Goal: Task Accomplishment & Management: Complete application form

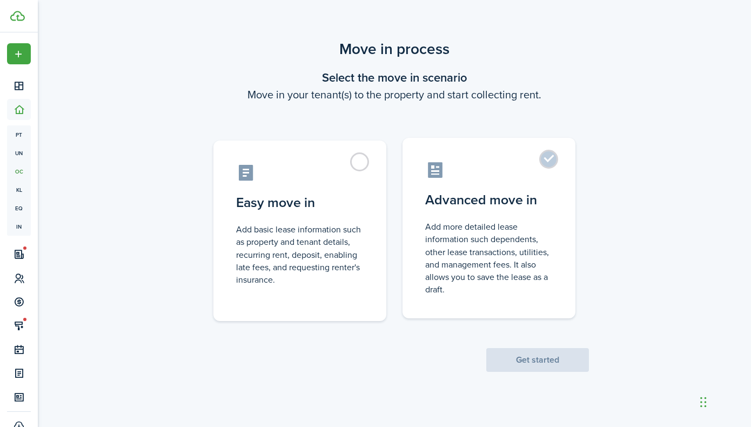
click at [544, 156] on label "Advanced move in Add more detailed lease information such dependents, other lea…" at bounding box center [488, 228] width 173 height 180
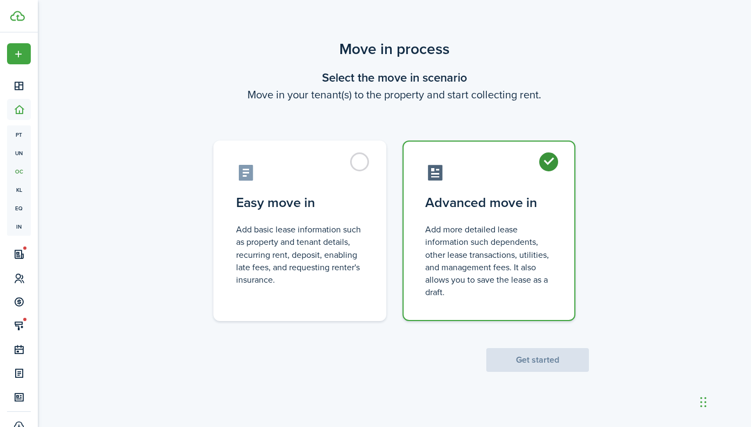
radio input "true"
click at [532, 360] on button "Get started" at bounding box center [537, 360] width 103 height 24
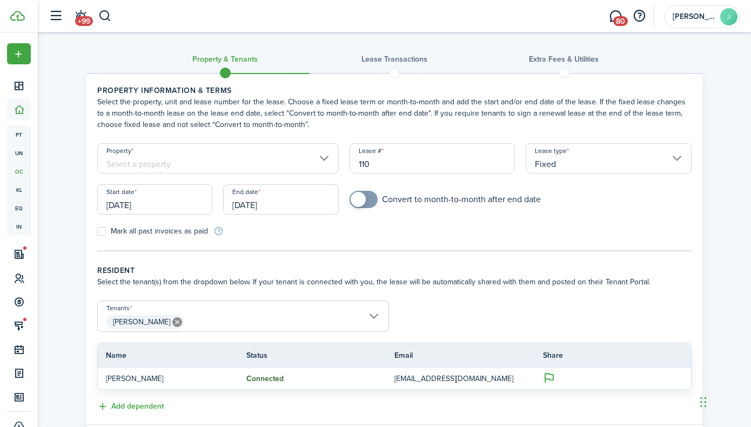
click at [317, 158] on input "Property" at bounding box center [217, 158] width 241 height 30
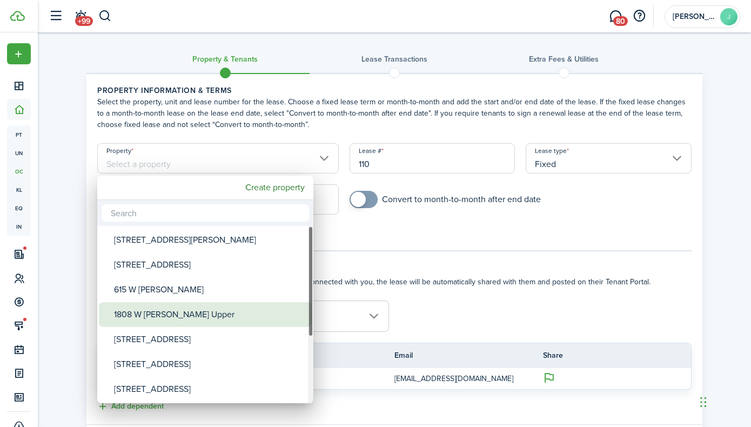
click at [245, 311] on div "1808 W [PERSON_NAME] Upper" at bounding box center [209, 314] width 191 height 25
type input "1808 W [PERSON_NAME] Upper"
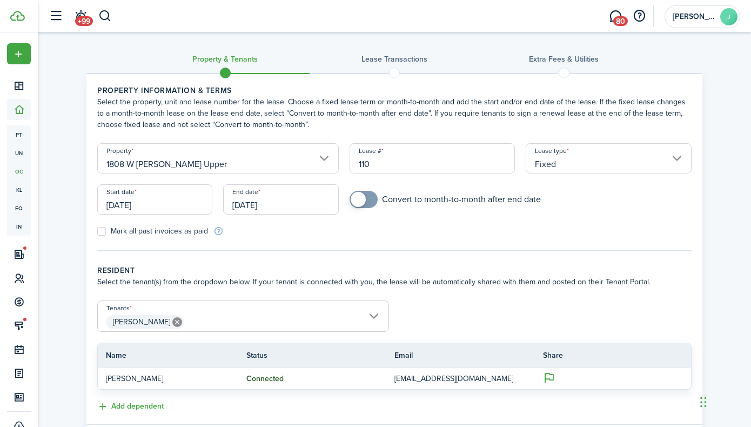
click at [194, 205] on input "[DATE]" at bounding box center [154, 199] width 115 height 30
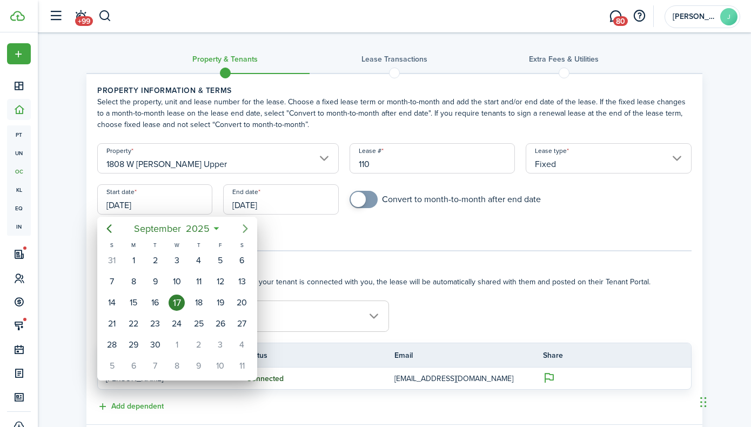
click at [241, 229] on icon "Next page" at bounding box center [245, 228] width 13 height 13
click at [240, 259] on div "1" at bounding box center [242, 260] width 16 height 16
type input "[DATE]"
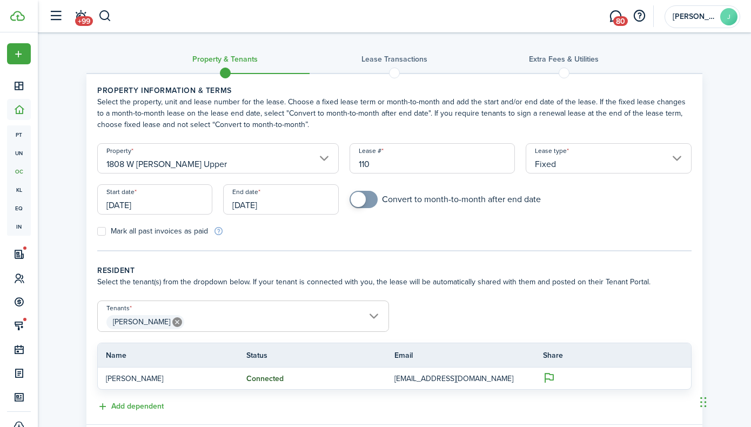
click at [269, 207] on input "[DATE]" at bounding box center [280, 199] width 115 height 30
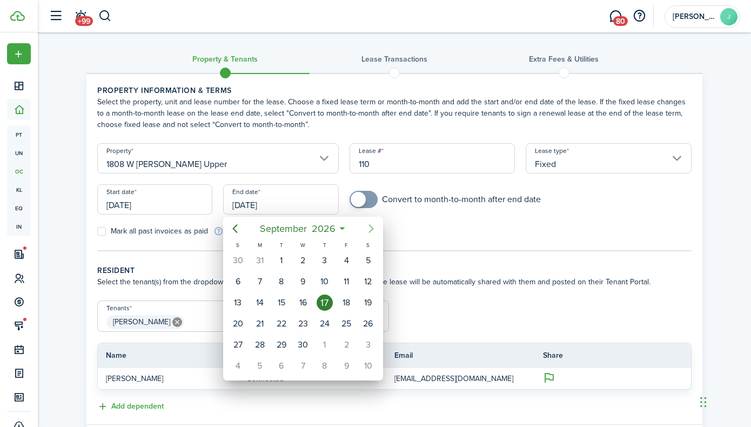
click at [372, 230] on icon "Next page" at bounding box center [371, 228] width 13 height 13
click at [370, 343] on div "31" at bounding box center [368, 345] width 16 height 16
type input "[DATE]"
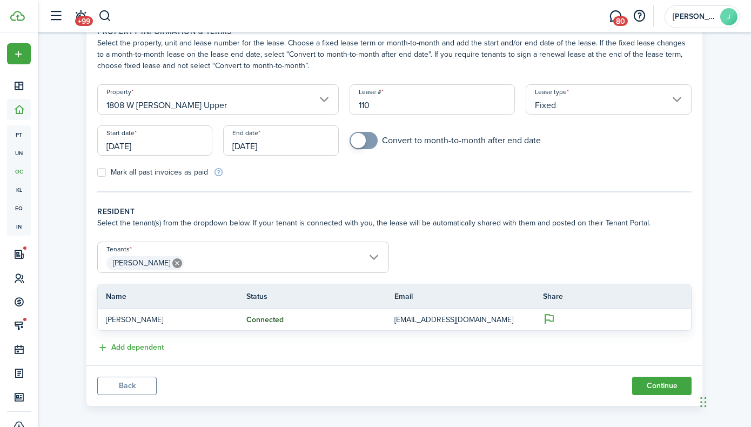
scroll to position [55, 0]
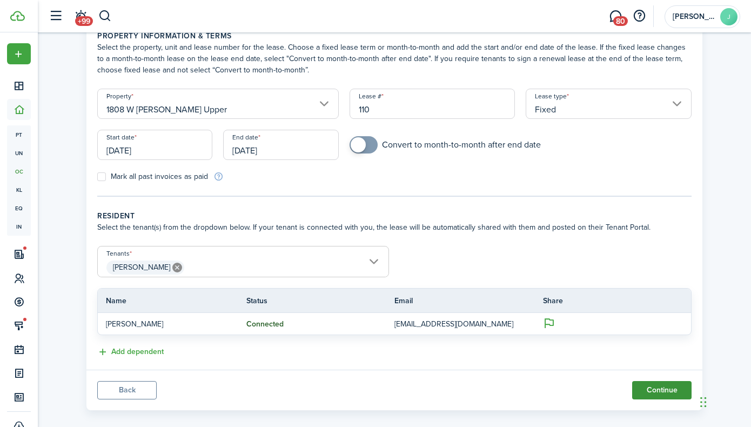
click at [646, 389] on button "Continue" at bounding box center [661, 390] width 59 height 18
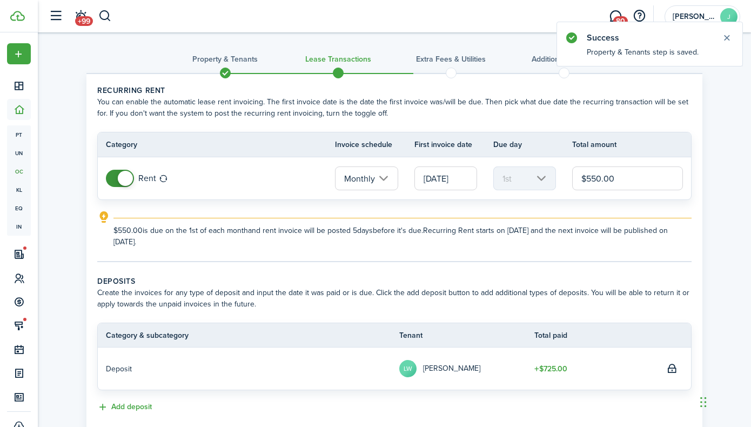
drag, startPoint x: 624, startPoint y: 180, endPoint x: 570, endPoint y: 169, distance: 54.7
click at [570, 169] on tr "Rent Monthly [DATE] 1st $550.00" at bounding box center [394, 178] width 593 height 42
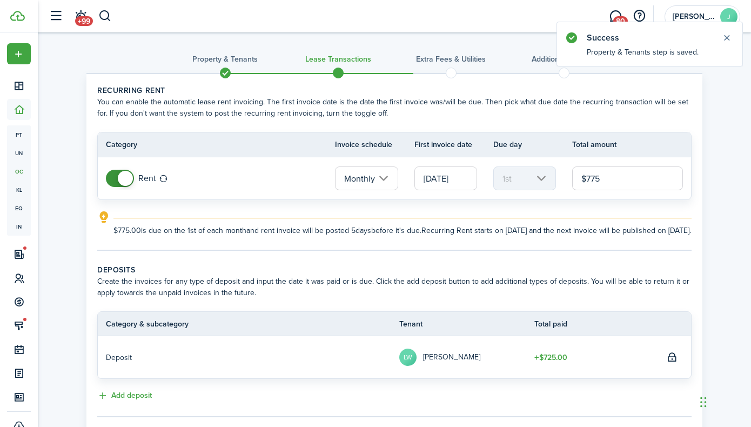
type input "$775.00"
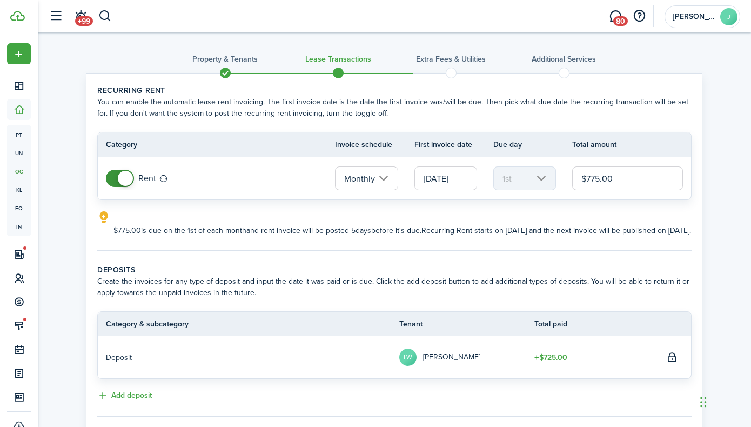
click at [438, 236] on explanation-description "$775.00 is due on the 1st of each month and rent invoice will be posted 5 days …" at bounding box center [402, 230] width 578 height 11
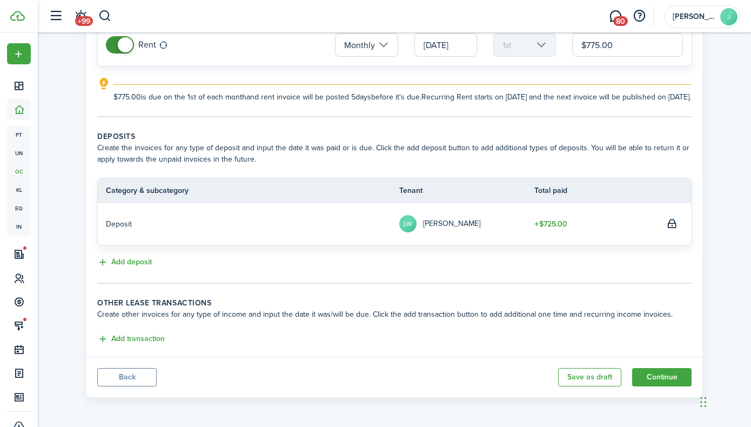
scroll to position [145, 0]
click at [638, 376] on button "Continue" at bounding box center [661, 377] width 59 height 18
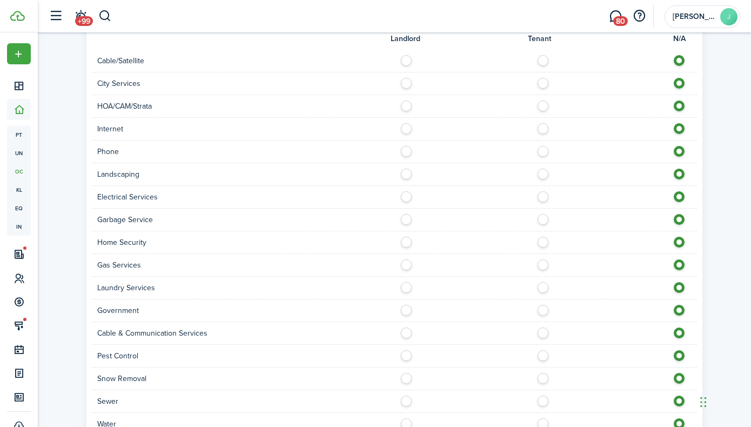
scroll to position [592, 0]
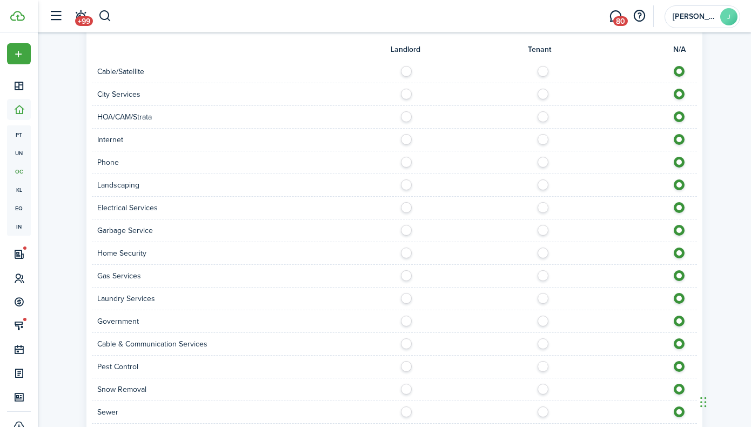
click at [543, 71] on label at bounding box center [545, 68] width 19 height 5
radio input "true"
click at [409, 94] on label at bounding box center [409, 91] width 19 height 5
radio input "true"
click at [407, 117] on label at bounding box center [409, 113] width 19 height 5
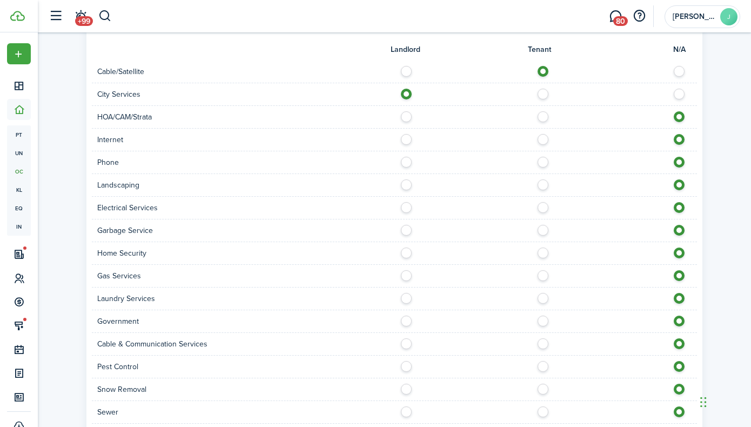
radio input "true"
click at [545, 139] on label at bounding box center [545, 136] width 19 height 5
radio input "true"
click at [541, 160] on label at bounding box center [545, 159] width 19 height 5
radio input "true"
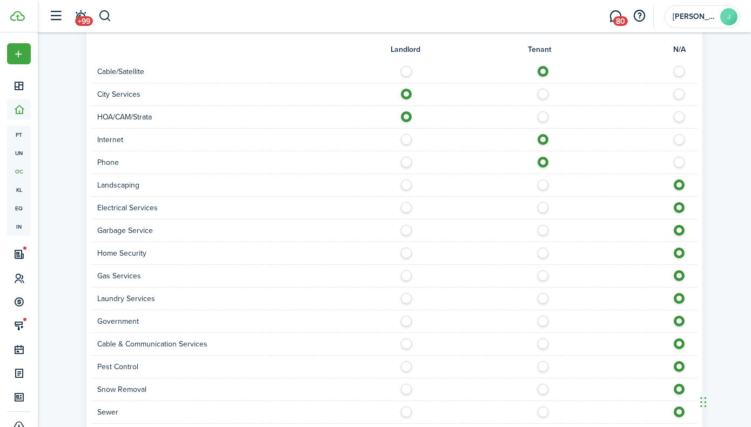
click at [411, 188] on div at bounding box center [545, 184] width 303 height 11
click at [407, 185] on label at bounding box center [409, 181] width 19 height 5
radio input "true"
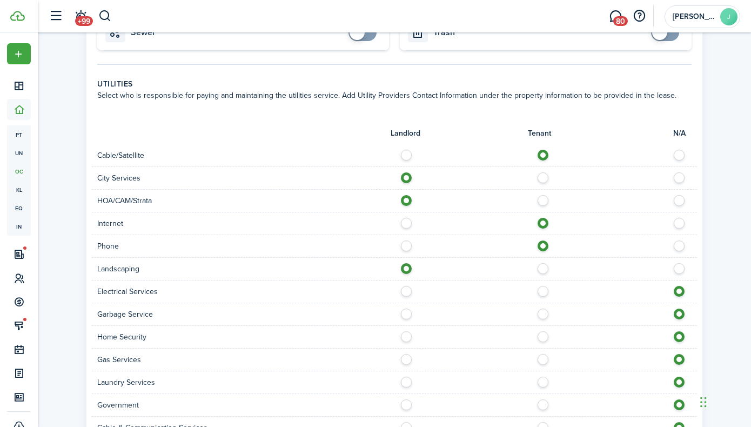
scroll to position [613, 0]
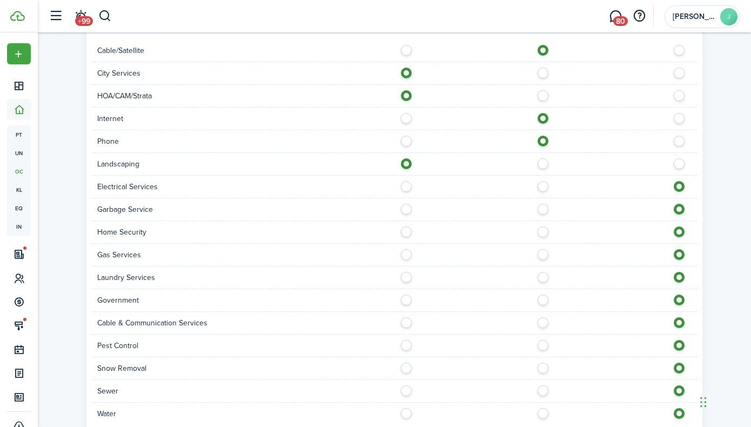
click at [545, 183] on label at bounding box center [545, 183] width 19 height 5
radio input "true"
click at [407, 209] on label at bounding box center [409, 206] width 19 height 5
radio input "true"
click at [544, 230] on label at bounding box center [545, 228] width 19 height 5
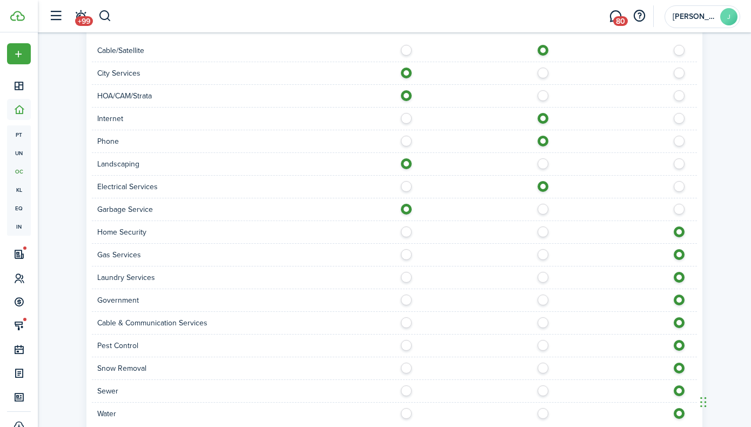
radio input "true"
click at [541, 260] on div at bounding box center [545, 254] width 303 height 11
click at [542, 253] on label at bounding box center [545, 251] width 19 height 5
radio input "true"
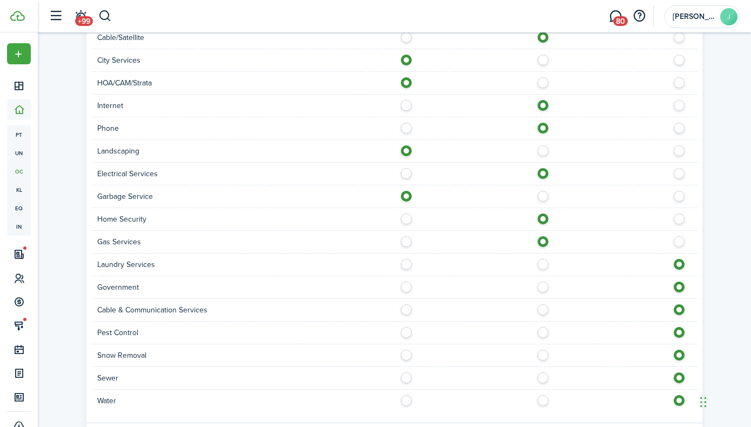
click at [542, 264] on label at bounding box center [545, 261] width 19 height 5
radio input "true"
click at [407, 287] on label at bounding box center [409, 283] width 19 height 5
radio input "true"
click at [545, 308] on label at bounding box center [545, 306] width 19 height 5
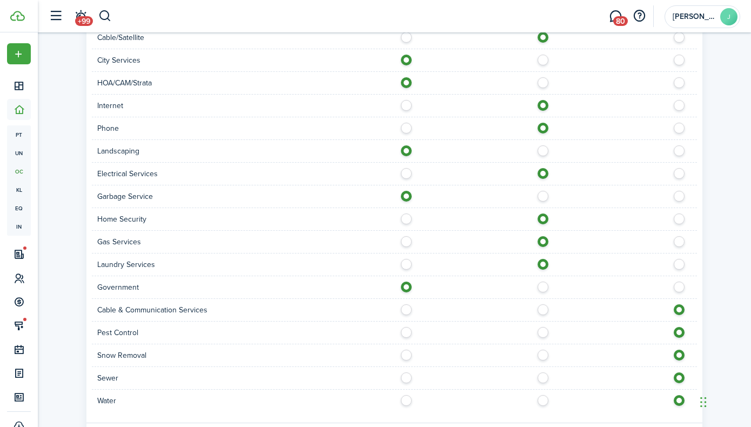
radio input "true"
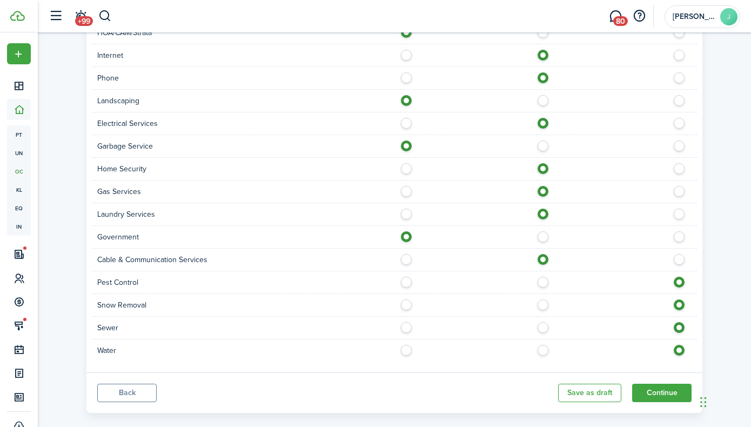
scroll to position [692, 0]
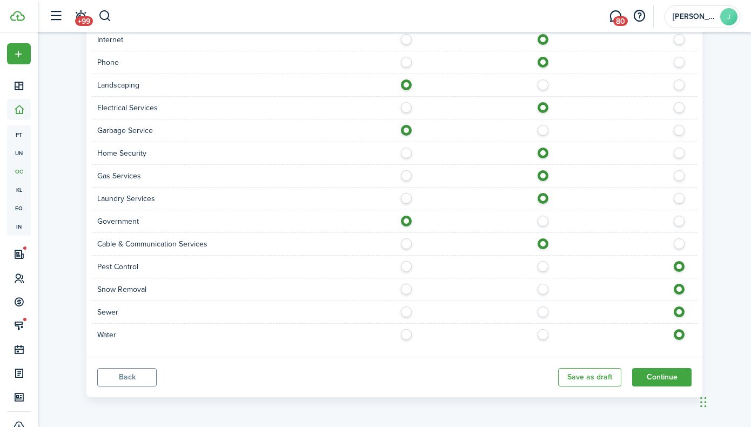
click at [541, 266] on label at bounding box center [545, 263] width 19 height 5
radio input "true"
click at [408, 266] on label at bounding box center [409, 263] width 19 height 5
radio input "true"
click at [406, 289] on label at bounding box center [409, 286] width 19 height 5
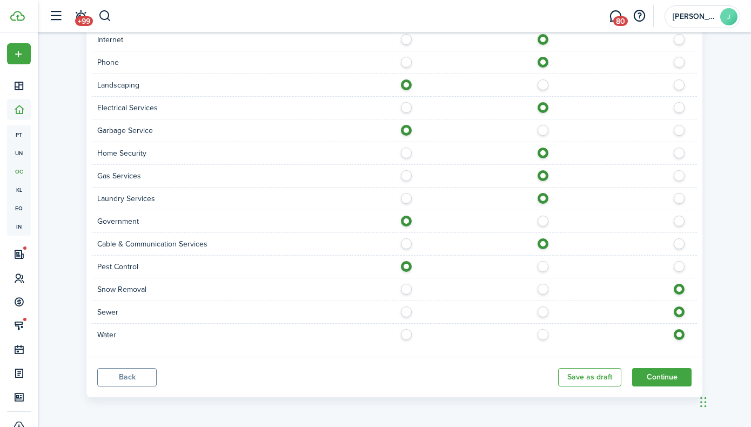
radio input "true"
click at [409, 306] on label at bounding box center [409, 308] width 19 height 5
radio input "true"
click at [404, 328] on div "Water" at bounding box center [394, 335] width 605 height 22
click at [407, 334] on label at bounding box center [409, 331] width 19 height 5
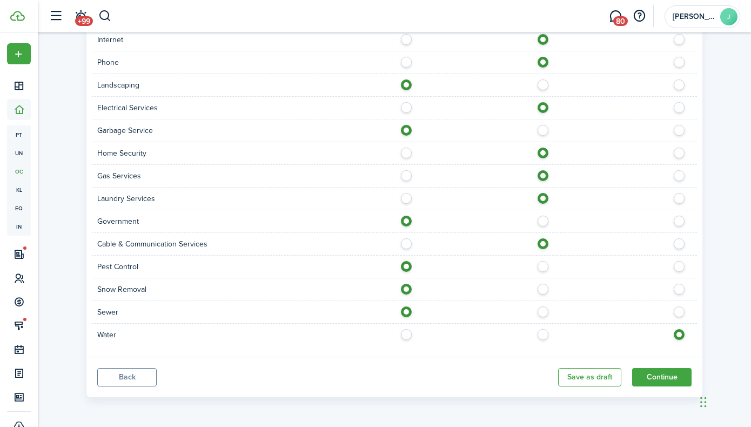
radio input "true"
click at [656, 373] on button "Continue" at bounding box center [661, 377] width 59 height 18
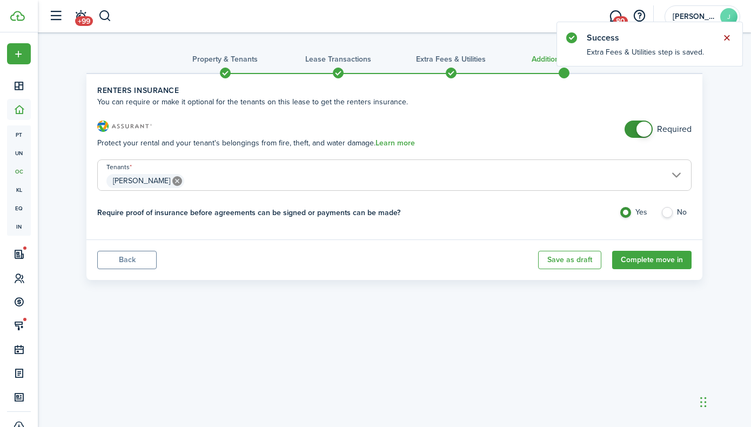
click at [726, 36] on button "Close notify" at bounding box center [726, 37] width 15 height 15
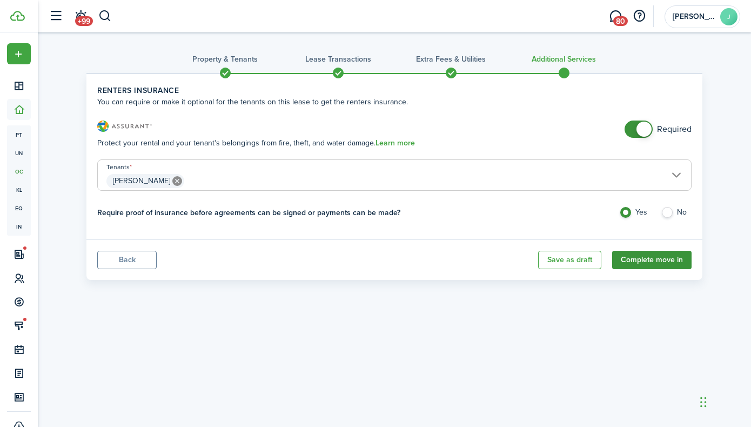
click at [640, 259] on button "Complete move in" at bounding box center [651, 260] width 79 height 18
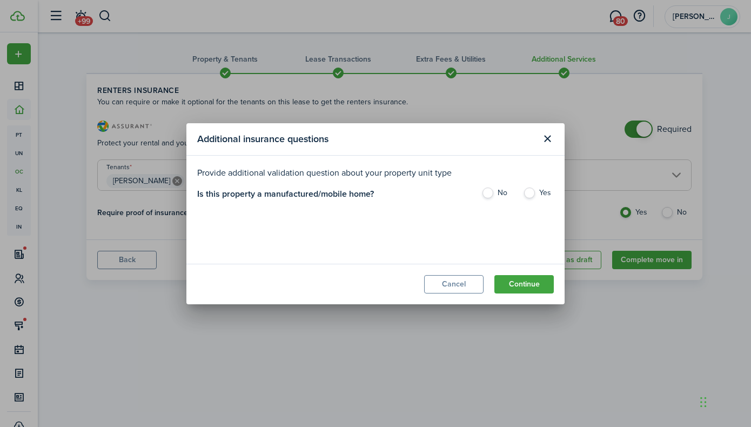
click at [491, 189] on label "No" at bounding box center [496, 195] width 31 height 16
radio input "true"
click at [520, 288] on button "Continue" at bounding box center [523, 284] width 59 height 18
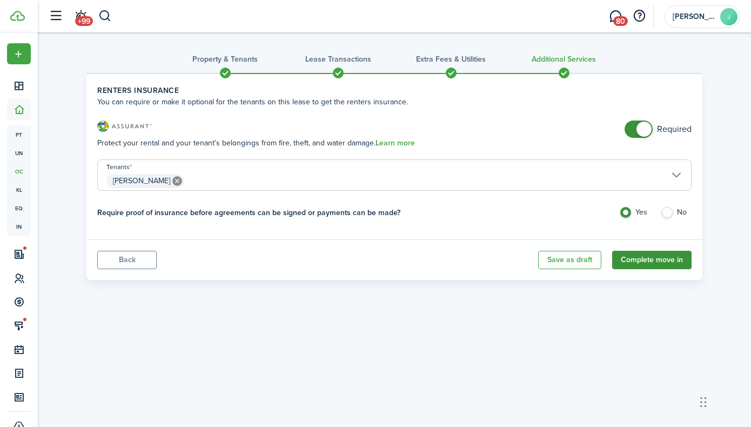
click at [635, 259] on button "Complete move in" at bounding box center [651, 260] width 79 height 18
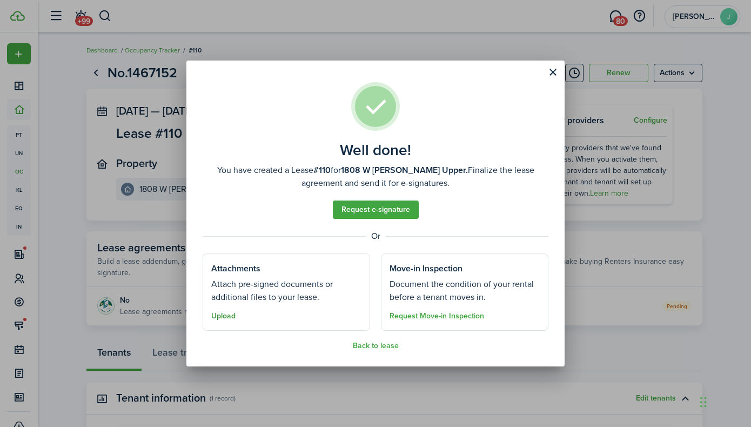
click at [231, 315] on button "Upload" at bounding box center [223, 316] width 24 height 9
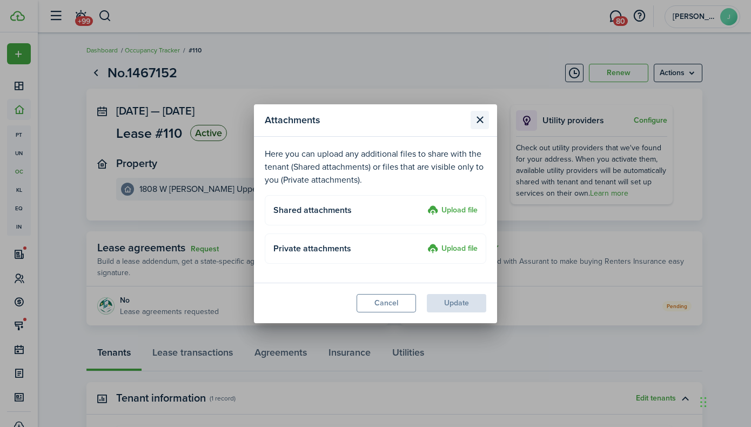
click at [479, 120] on button "Close modal" at bounding box center [480, 120] width 18 height 18
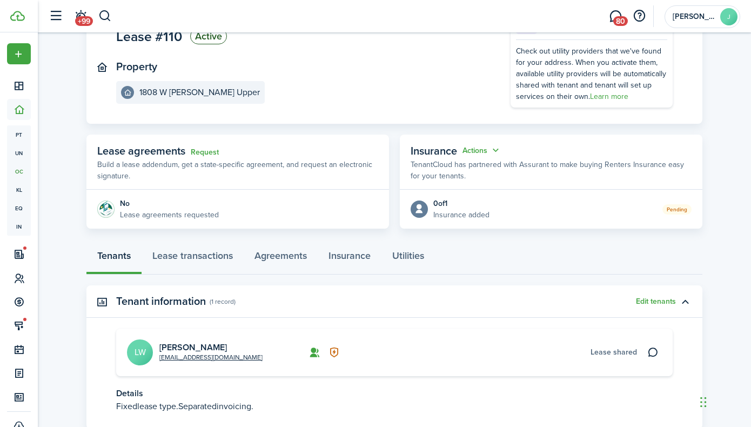
scroll to position [171, 0]
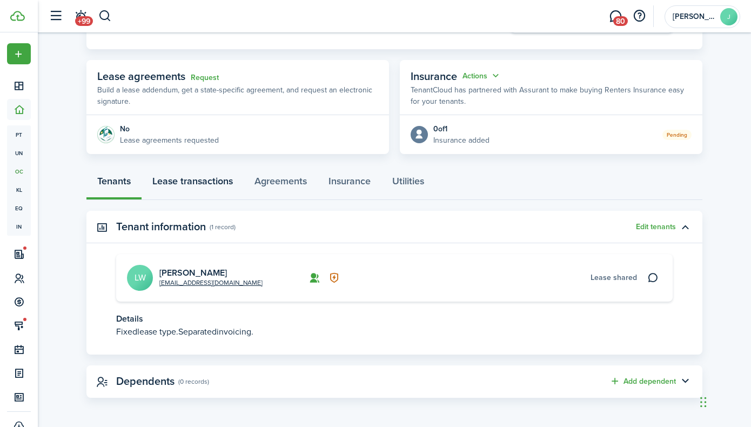
click at [209, 179] on link "Lease transactions" at bounding box center [193, 183] width 102 height 32
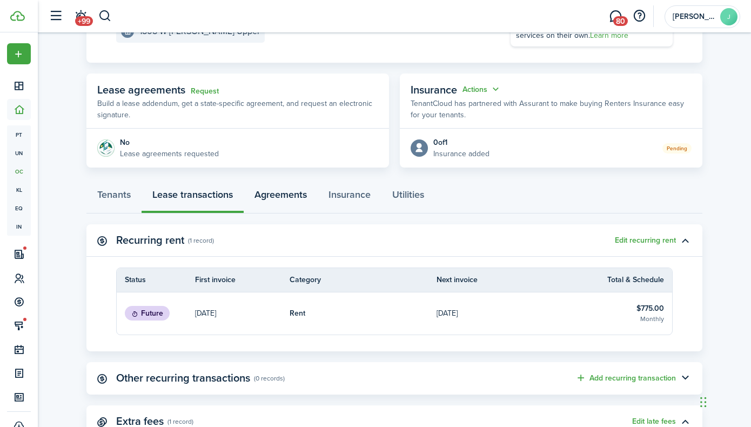
scroll to position [157, 0]
click at [272, 199] on link "Agreements" at bounding box center [281, 198] width 74 height 32
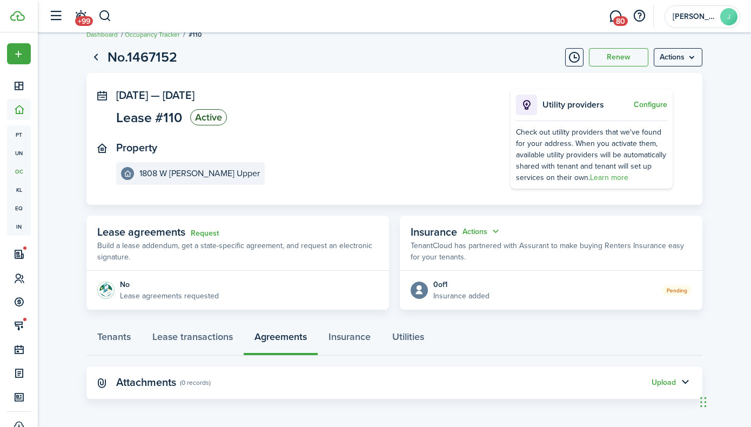
scroll to position [17, 0]
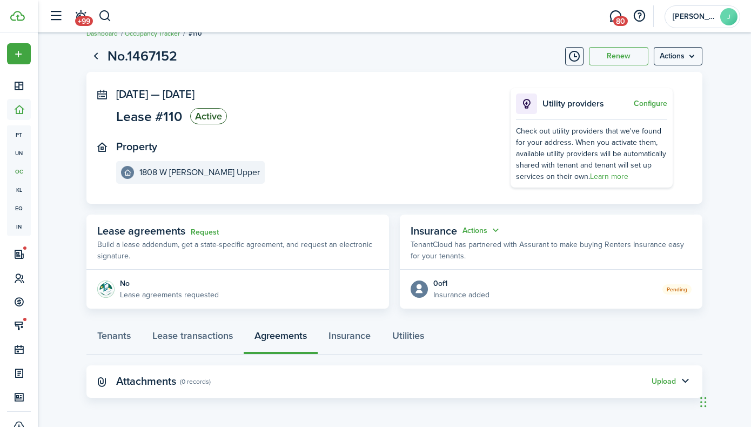
click at [99, 384] on panel-main-icon at bounding box center [102, 381] width 10 height 10
click at [684, 381] on button "button" at bounding box center [685, 381] width 18 height 18
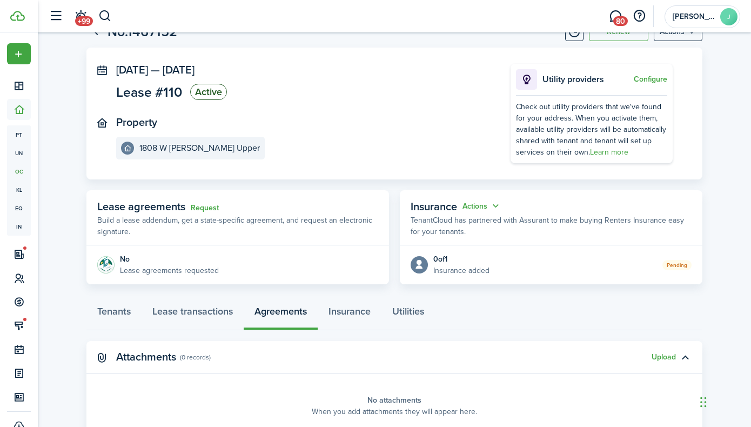
scroll to position [0, 0]
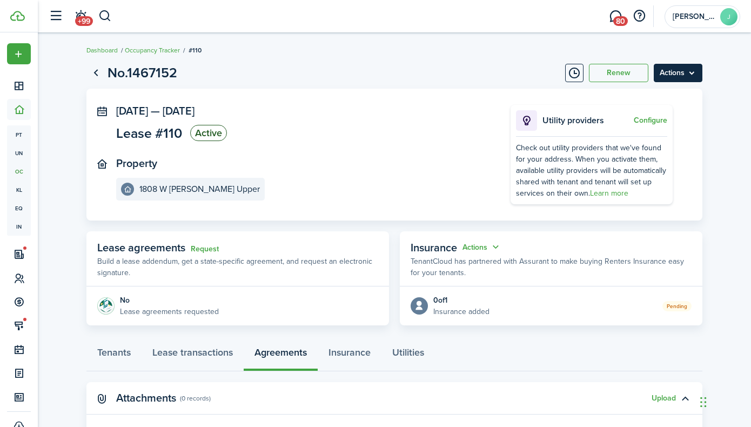
click at [690, 71] on menu-btn "Actions" at bounding box center [678, 73] width 49 height 18
click at [440, 129] on panel-main-section "[DATE] — [DATE] Lease #110 Active" at bounding box center [297, 124] width 362 height 39
click at [199, 250] on link "Request" at bounding box center [205, 249] width 28 height 9
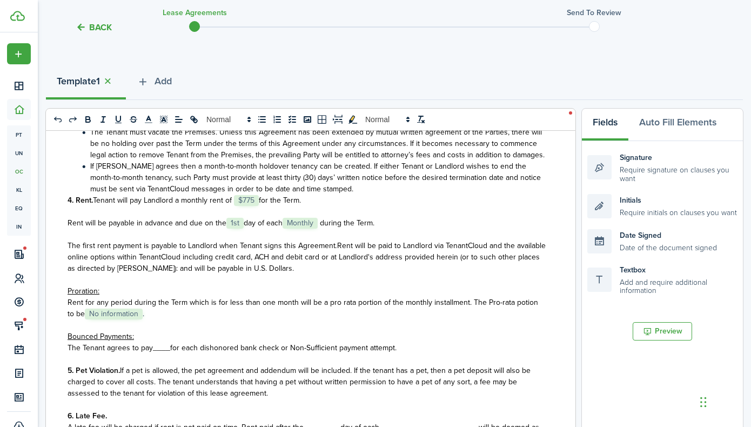
scroll to position [553, 0]
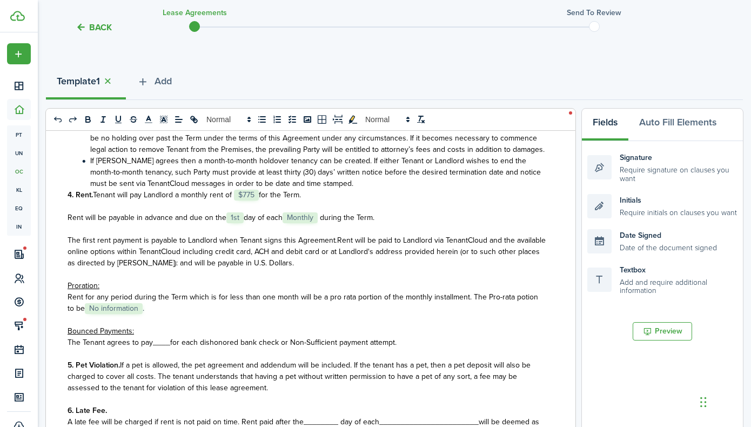
click at [232, 219] on span "1st" at bounding box center [234, 217] width 17 height 11
click at [127, 311] on span "No information" at bounding box center [114, 308] width 58 height 11
click at [126, 288] on select "Select size 8px 9px 10px 11px 12px 13px 14px 15px 16px 17px 18px 19px 20px 21px…" at bounding box center [106, 286] width 53 height 19
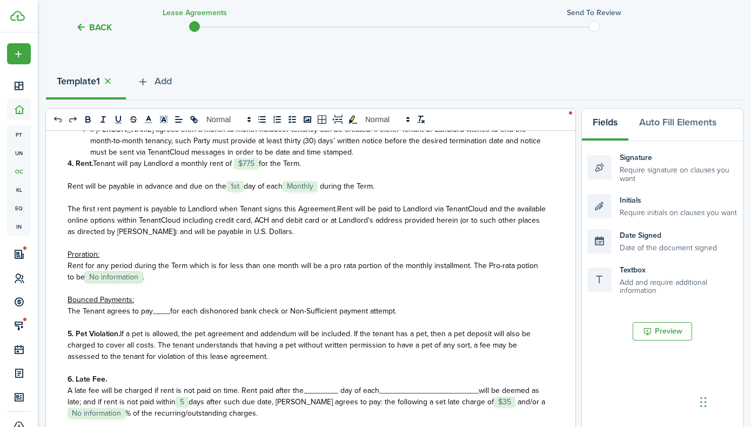
scroll to position [586, 0]
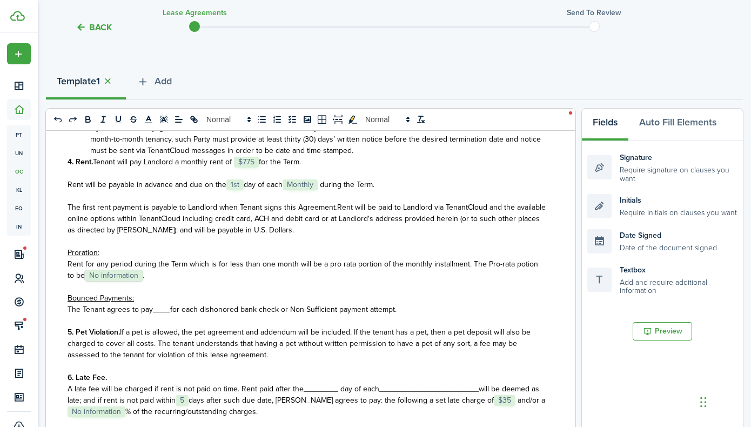
click at [159, 310] on span "____" at bounding box center [161, 309] width 17 height 11
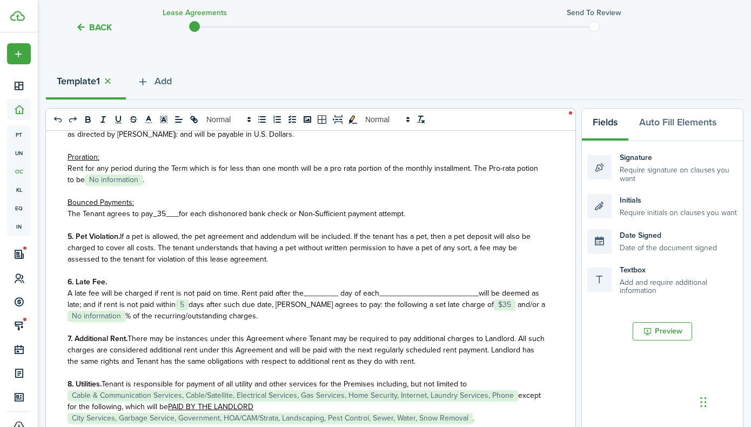
scroll to position [688, 0]
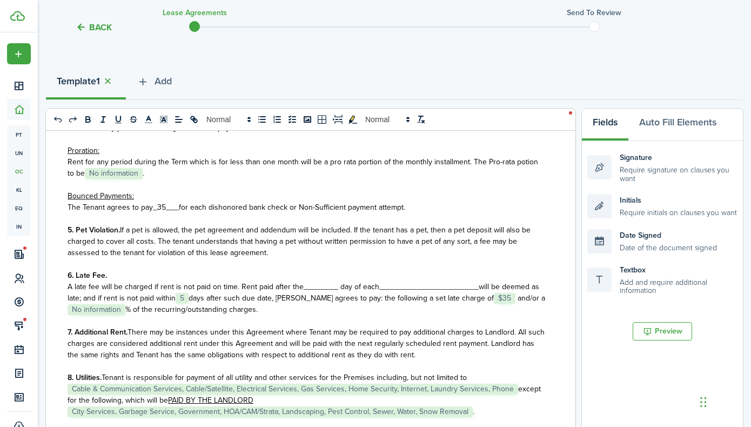
click at [313, 287] on span "A late fee will be charged if rent is not paid on time. Rent paid after the____…" at bounding box center [224, 286] width 312 height 11
click at [400, 291] on span "_______________________" at bounding box center [439, 286] width 99 height 11
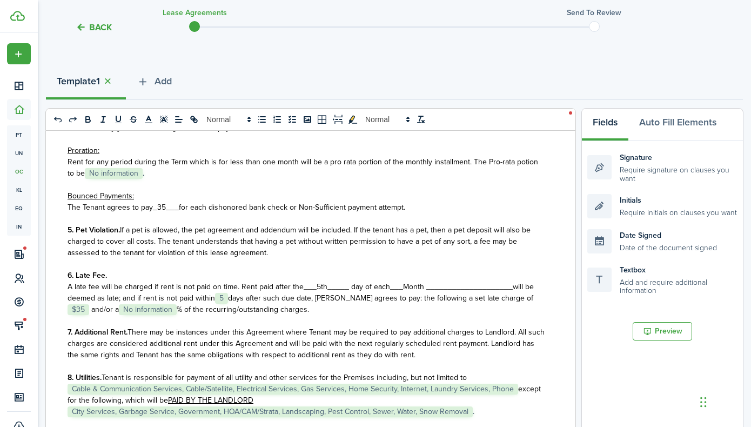
click at [507, 287] on span "___Month ____________________" at bounding box center [451, 286] width 123 height 11
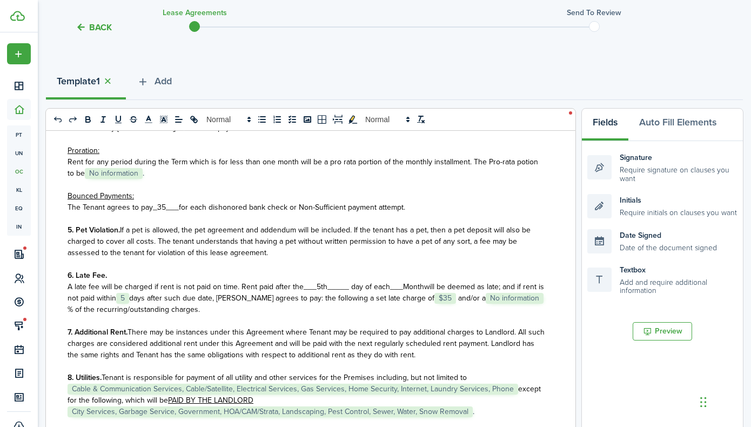
click at [400, 291] on span "___Month" at bounding box center [407, 286] width 34 height 11
click at [346, 290] on span "A late fee will be charged if rent is not paid on time. Rent paid after the___5…" at bounding box center [229, 286] width 323 height 11
click at [313, 291] on span "A late fee will be charged if rent is not paid on time. Rent paid after the___5…" at bounding box center [218, 286] width 301 height 11
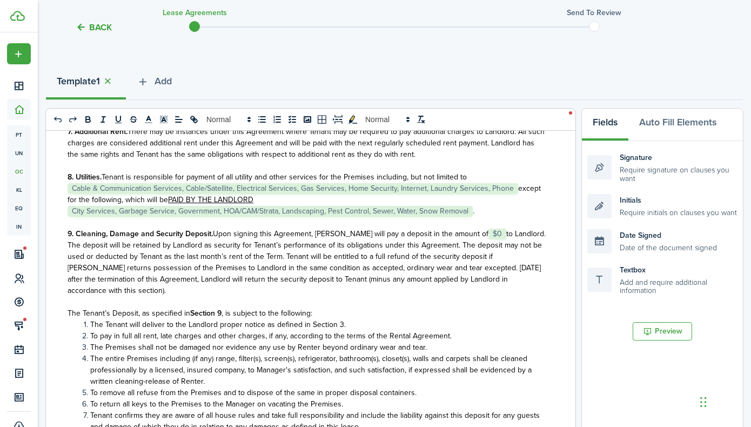
scroll to position [889, 0]
click at [488, 234] on span "$0" at bounding box center [497, 232] width 18 height 11
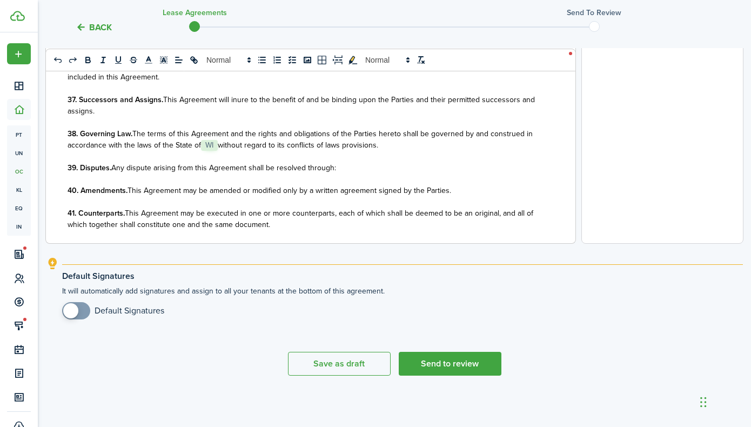
scroll to position [2586, 0]
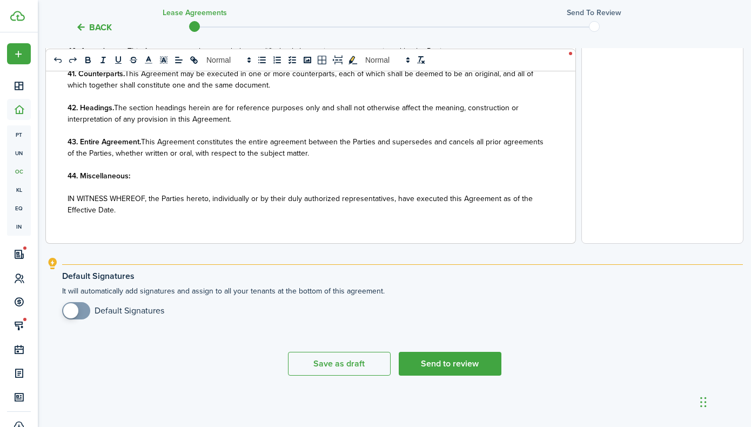
click at [272, 218] on div "State of ﻿ WI ﻿ LEASE AGREEMENT ___________________ This Lease Agreement (this …" at bounding box center [306, 31] width 521 height 424
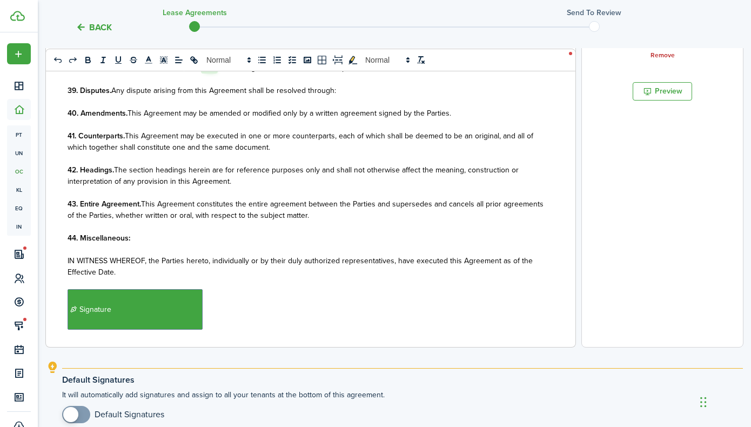
scroll to position [2637, 0]
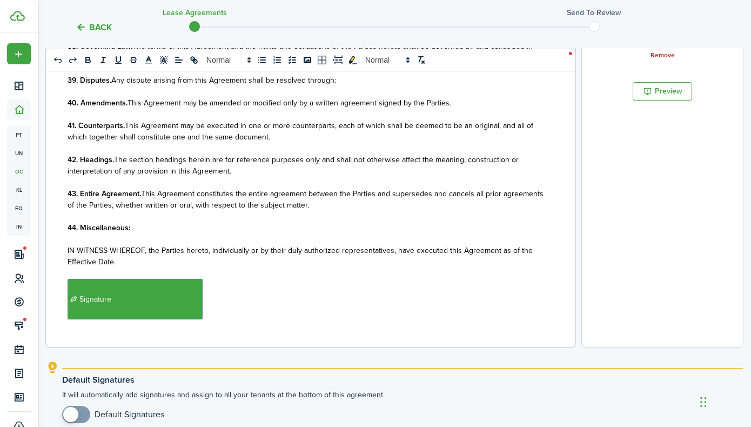
click at [297, 299] on p "﻿ Signature ﻿" at bounding box center [307, 299] width 478 height 41
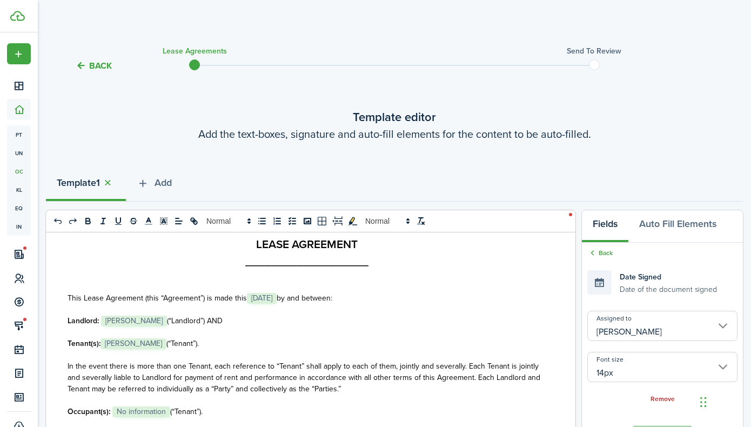
scroll to position [64, 0]
click at [152, 179] on button "Add" at bounding box center [154, 185] width 57 height 32
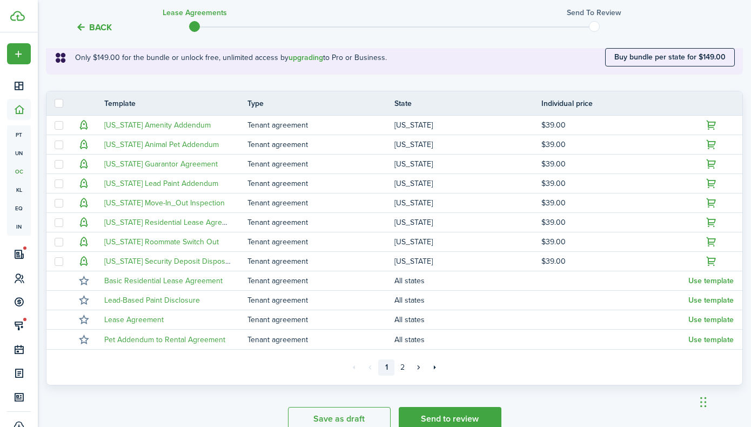
scroll to position [205, 0]
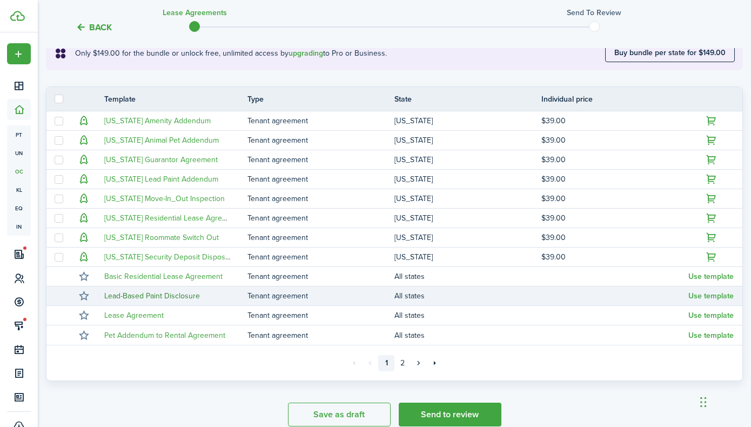
click at [196, 299] on link "Lead-Based Paint Disclosure" at bounding box center [152, 295] width 96 height 11
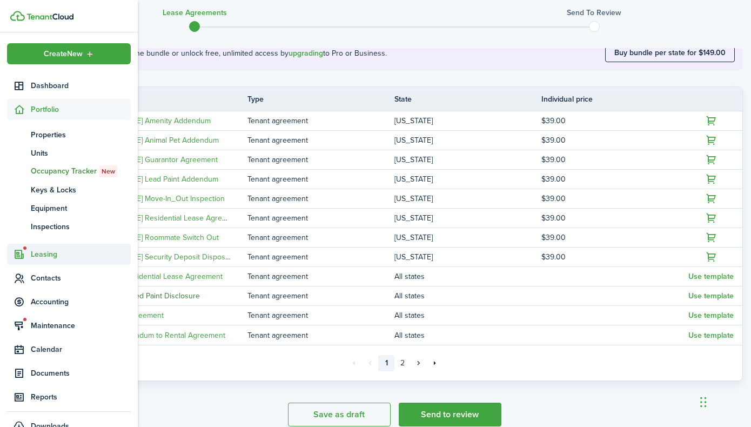
scroll to position [18, 0]
